Goal: Task Accomplishment & Management: Manage account settings

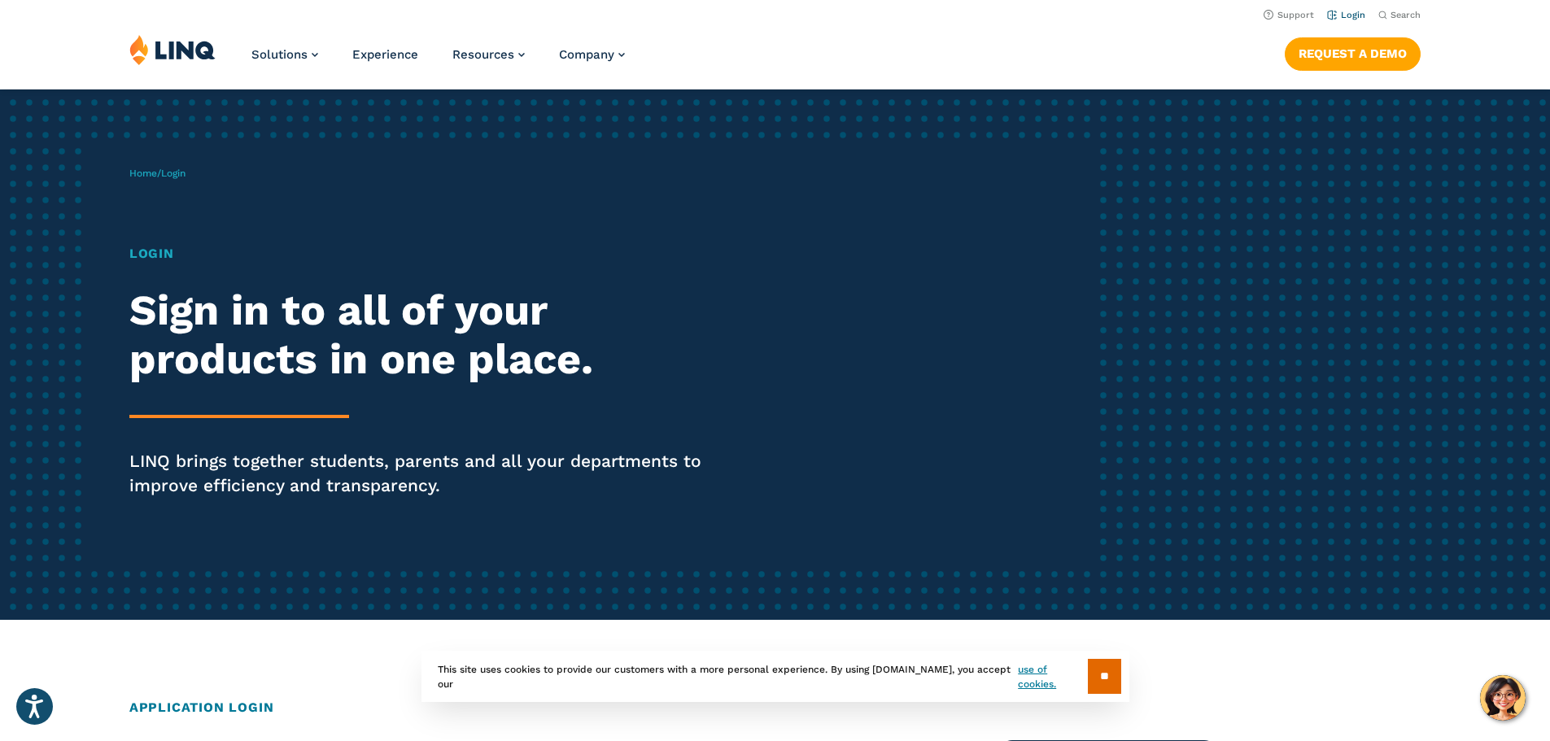
click at [1350, 13] on link "Login" at bounding box center [1346, 15] width 38 height 11
click at [1100, 672] on input "**" at bounding box center [1104, 676] width 33 height 35
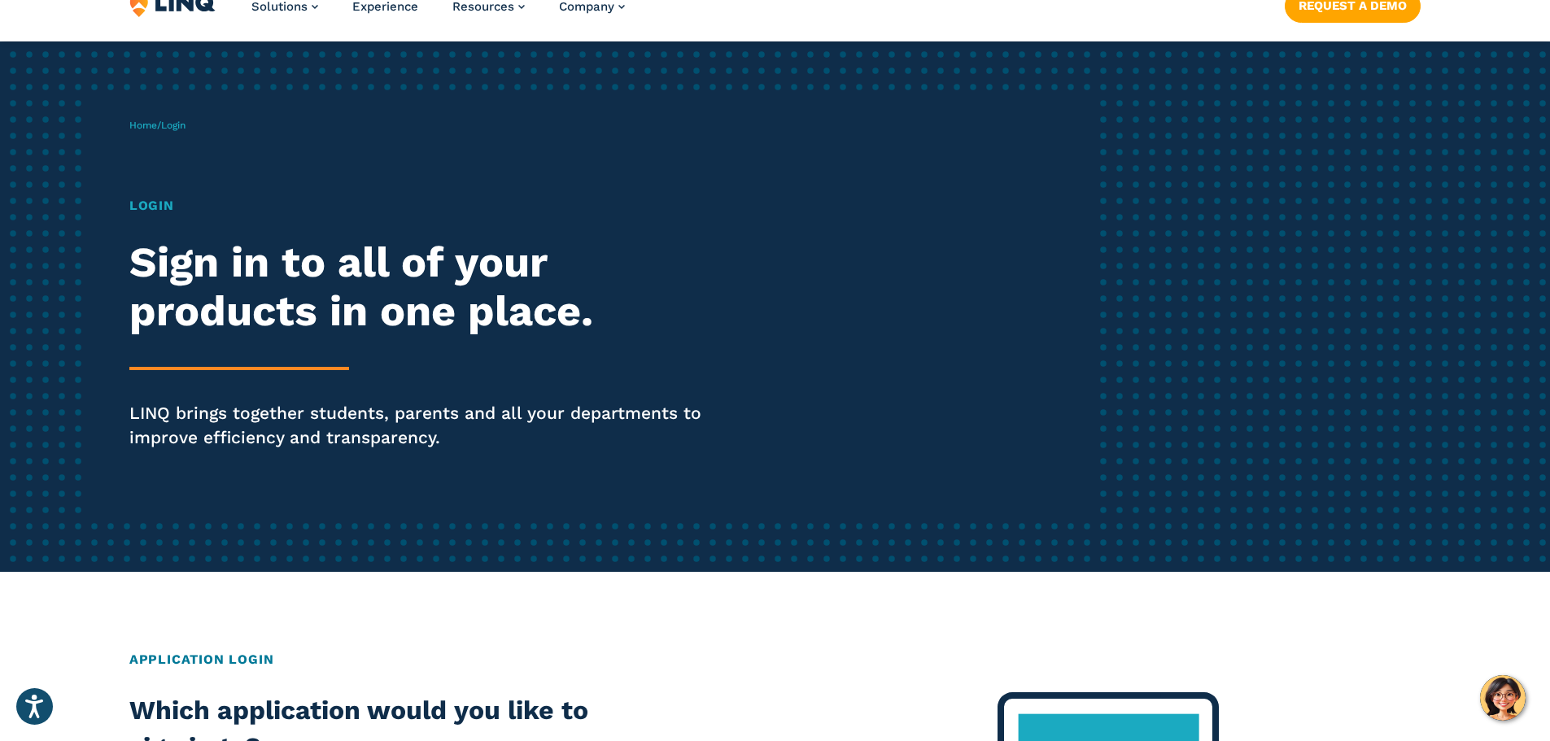
scroll to position [81, 0]
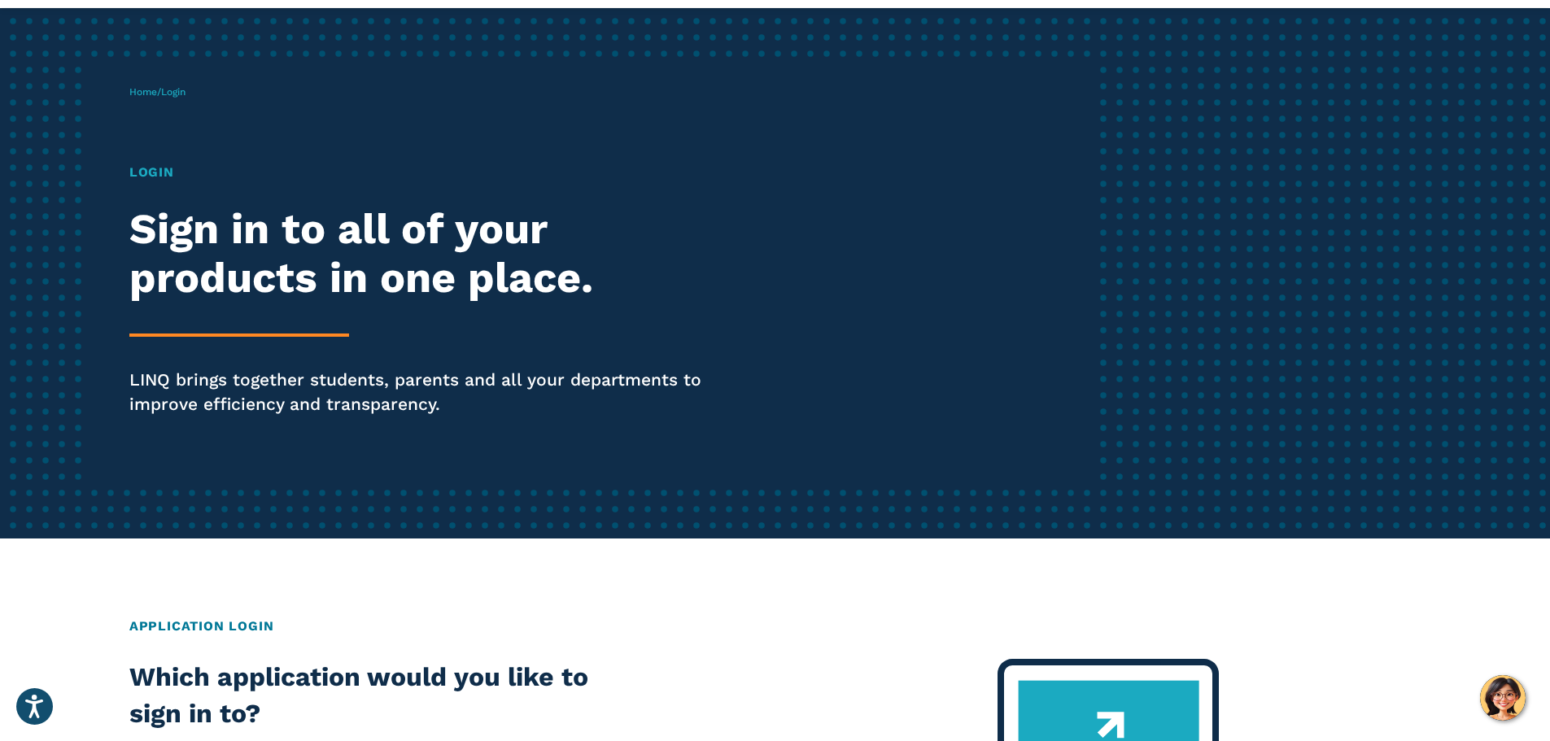
click at [251, 250] on h2 "Sign in to all of your products in one place." at bounding box center [427, 254] width 597 height 98
click at [141, 170] on h1 "Login" at bounding box center [427, 173] width 597 height 20
click at [155, 96] on link "Home" at bounding box center [143, 91] width 28 height 11
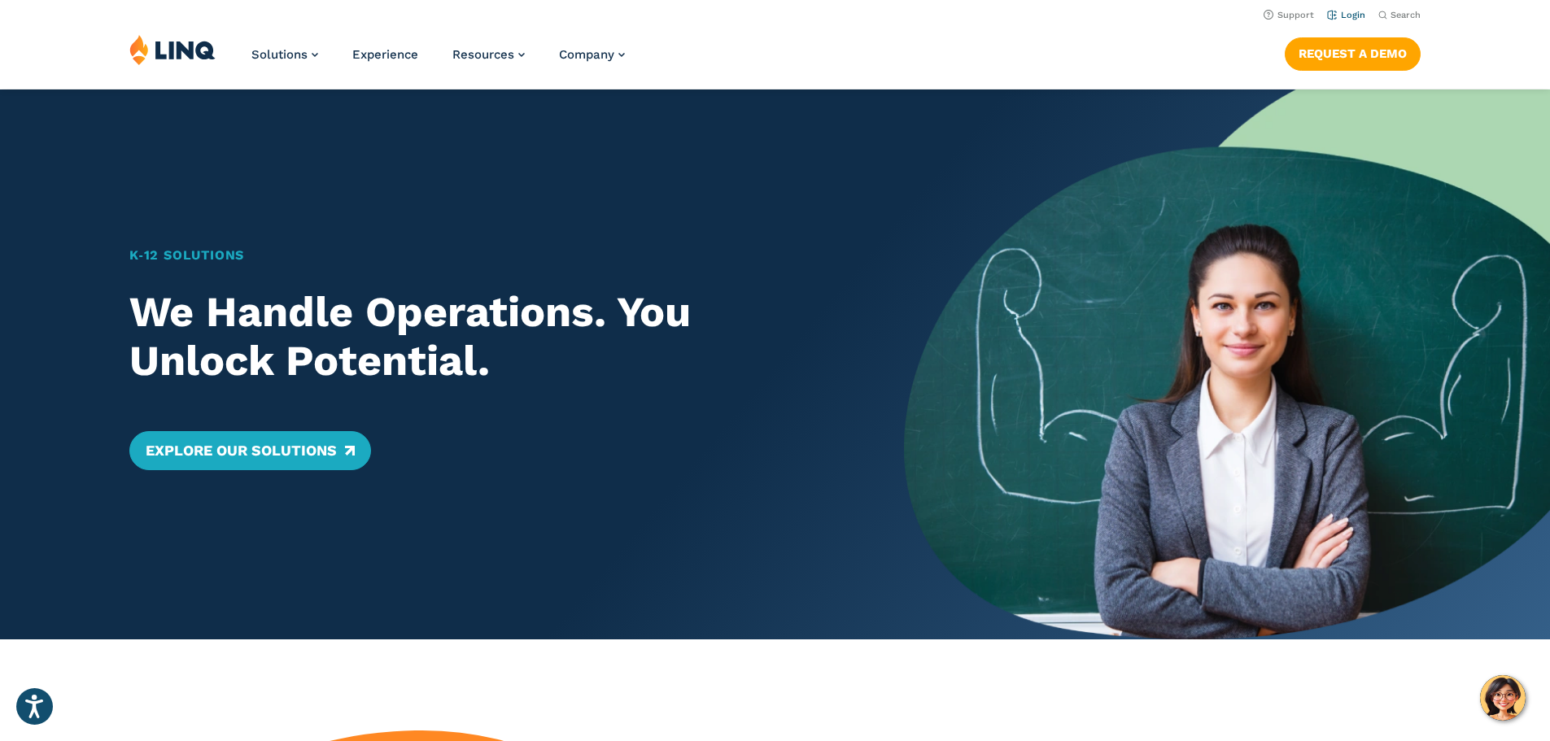
click at [1341, 16] on link "Login" at bounding box center [1346, 15] width 38 height 11
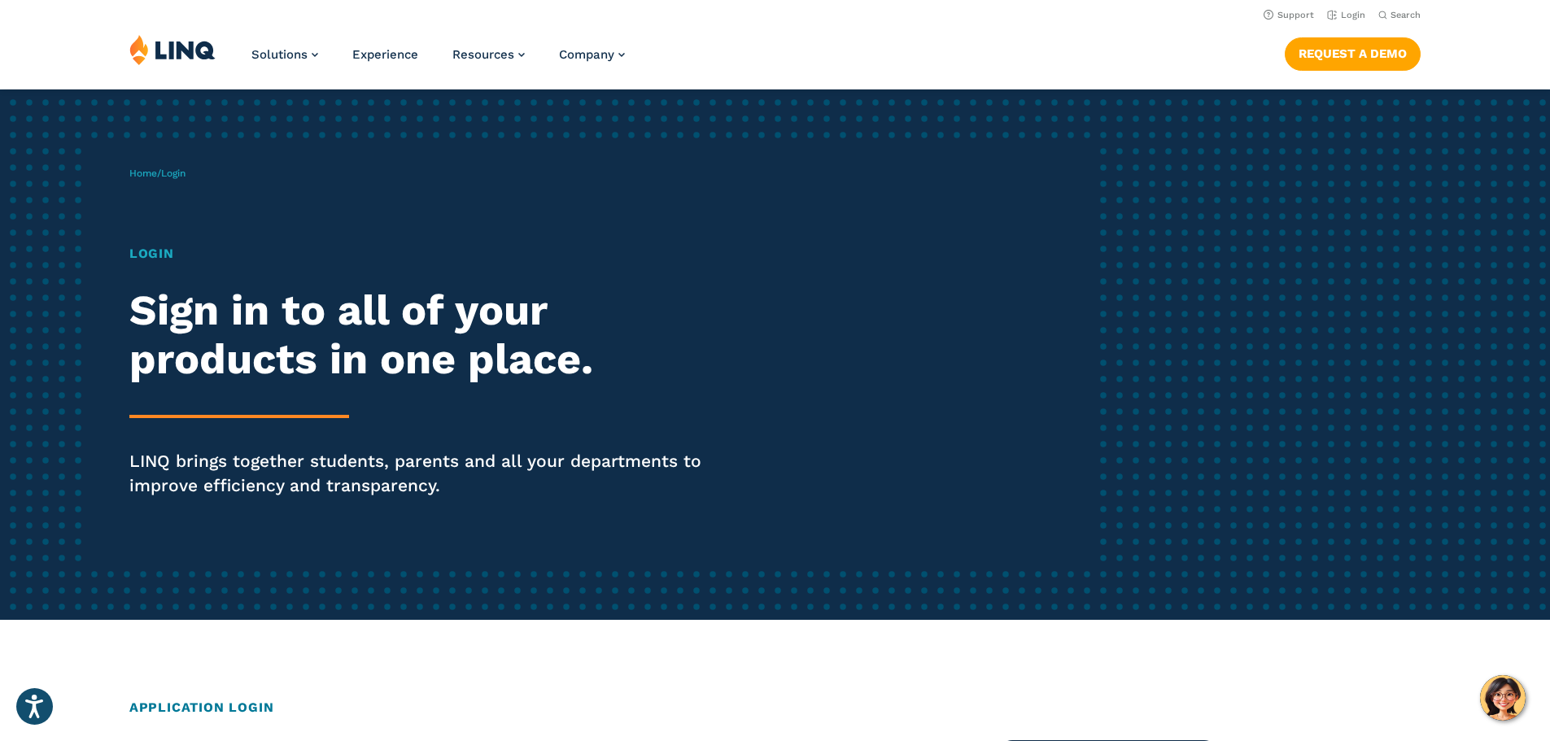
click at [154, 260] on h1 "Login" at bounding box center [427, 254] width 597 height 20
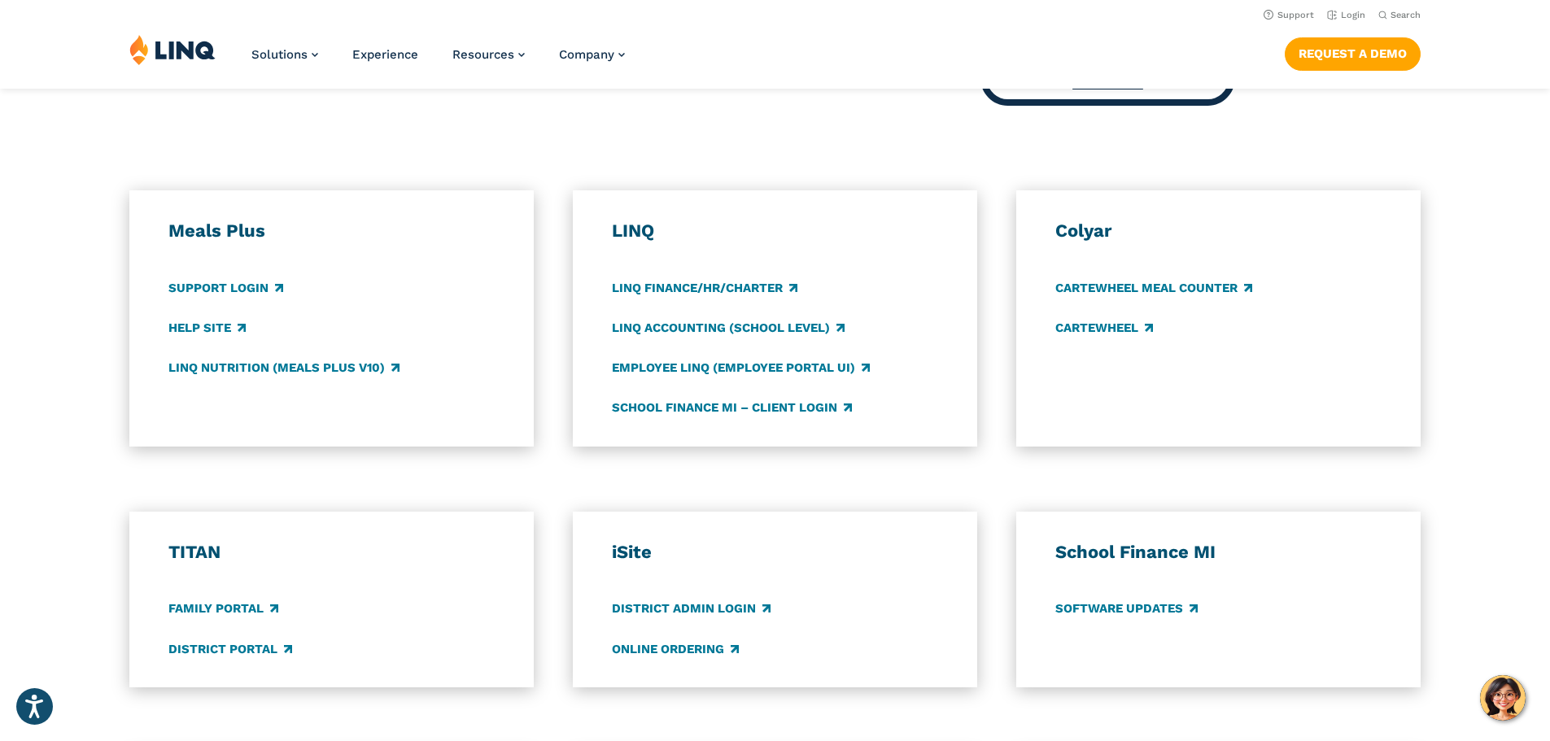
scroll to position [651, 0]
